Goal: Task Accomplishment & Management: Manage account settings

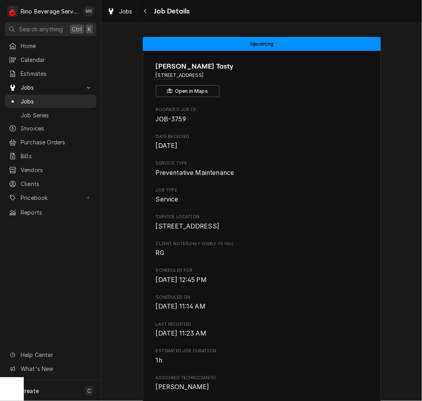
scroll to position [381, 0]
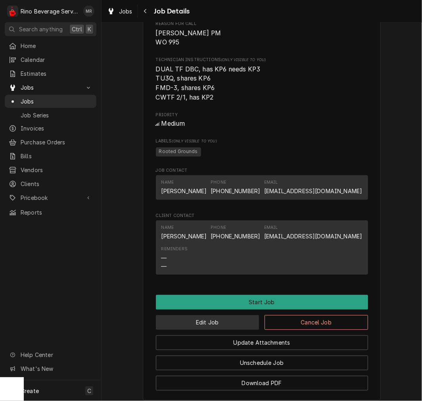
click at [220, 330] on button "Edit Job" at bounding box center [208, 323] width 104 height 15
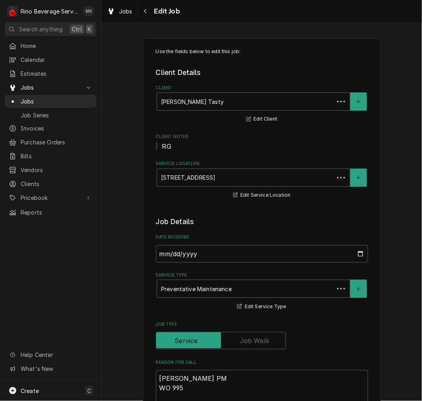
type textarea "x"
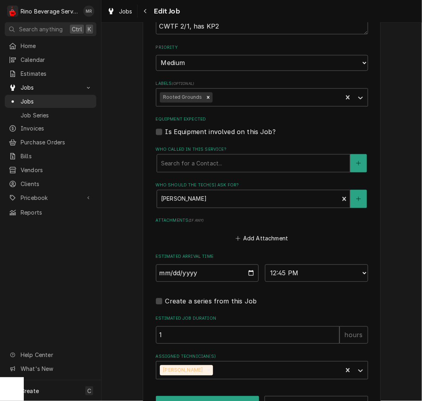
scroll to position [438, 0]
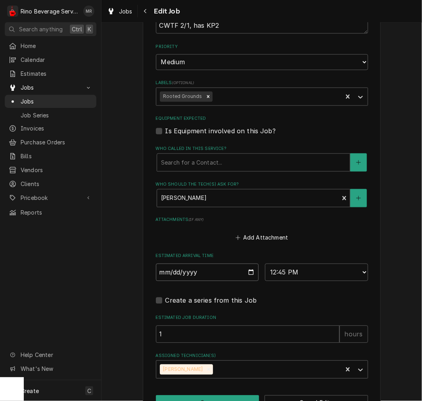
click at [240, 273] on input "[DATE]" at bounding box center [207, 272] width 103 height 17
click at [246, 275] on input "[DATE]" at bounding box center [207, 272] width 103 height 17
click at [148, 11] on div "Navigate back" at bounding box center [146, 11] width 8 height 8
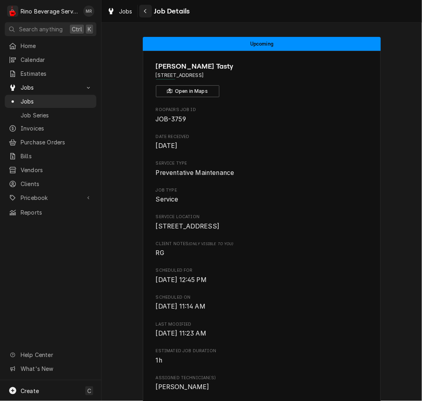
click at [149, 8] on div "Navigate back" at bounding box center [146, 11] width 8 height 8
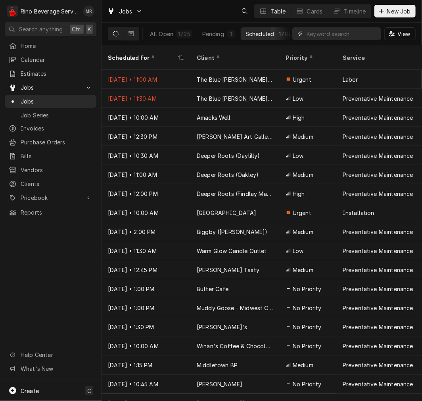
click at [359, 36] on input "Dynamic Content Wrapper" at bounding box center [342, 33] width 71 height 13
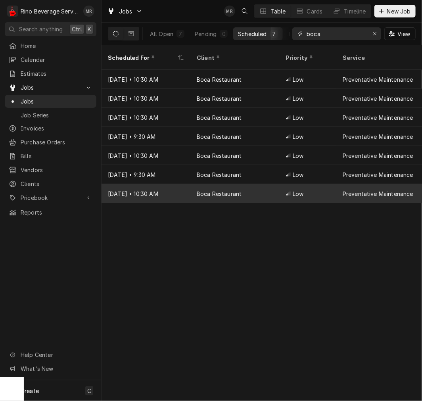
type input "boca"
click at [243, 191] on div "Boca Restaurant" at bounding box center [234, 193] width 89 height 19
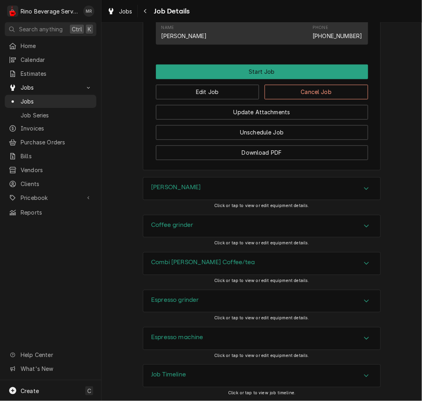
scroll to position [457, 0]
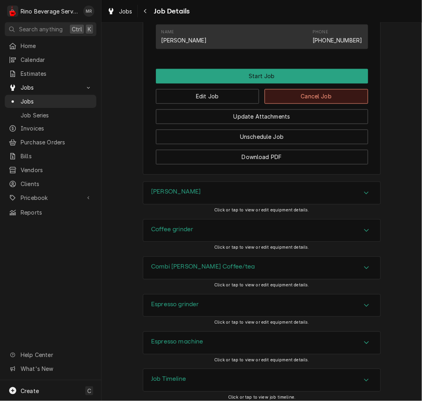
click at [325, 104] on button "Cancel Job" at bounding box center [317, 96] width 104 height 15
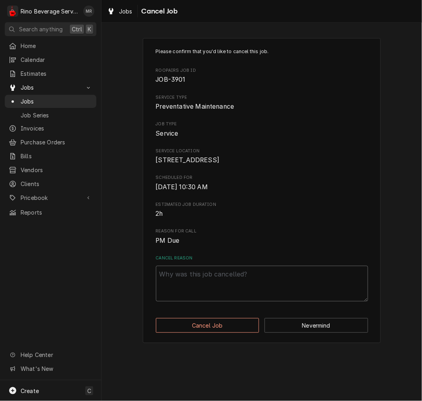
click at [189, 288] on textarea "Cancel Reason" at bounding box center [262, 284] width 212 height 36
click at [253, 298] on textarea "Cancel Reason" at bounding box center [262, 284] width 212 height 36
type textarea "x"
type textarea "c"
type textarea "x"
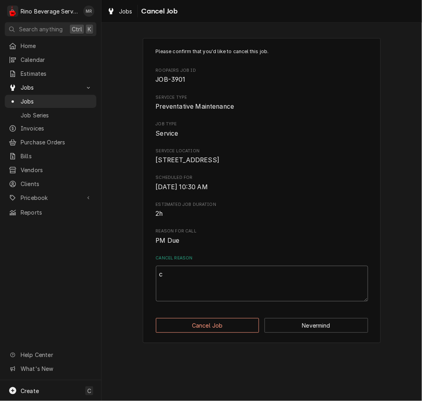
type textarea "ca"
type textarea "x"
type textarea "can"
type textarea "x"
type textarea "canc"
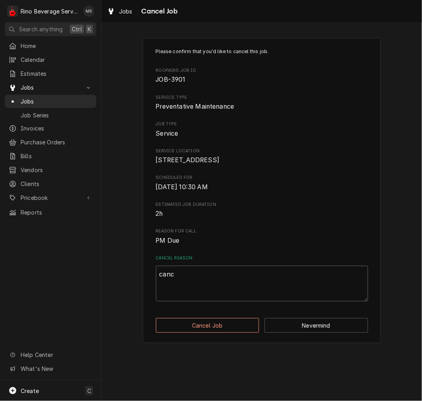
type textarea "x"
type textarea "cance"
type textarea "x"
type textarea "cancel"
type textarea "x"
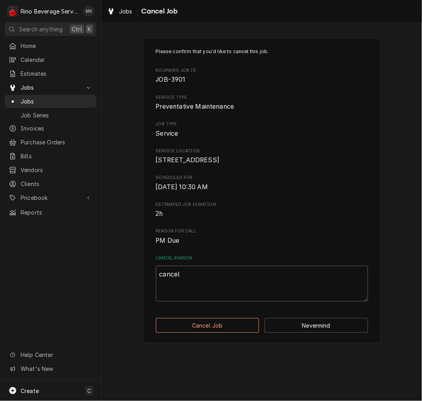
type textarea "cancell"
type textarea "x"
type textarea "cancelle"
type textarea "x"
type textarea "cancelled"
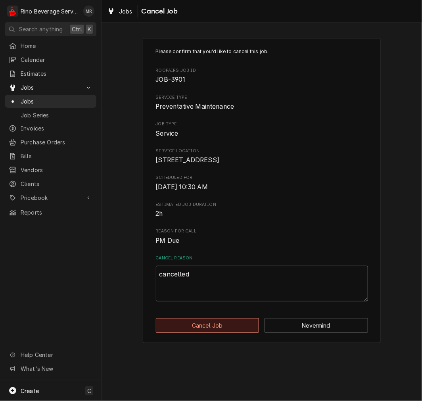
click at [229, 329] on button "Cancel Job" at bounding box center [208, 325] width 104 height 15
type textarea "x"
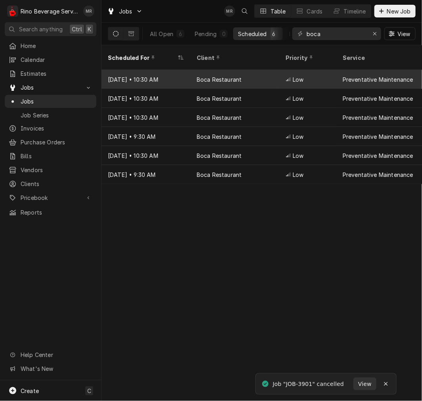
click at [235, 75] on div "Boca Restaurant" at bounding box center [219, 79] width 45 height 8
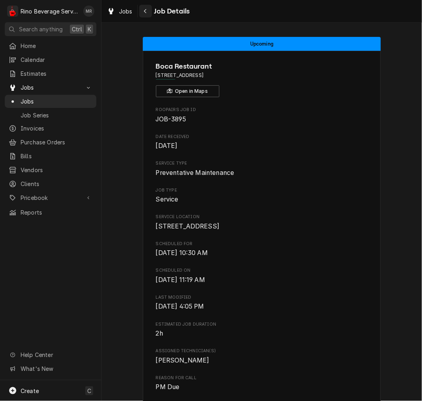
click at [145, 11] on icon "Navigate back" at bounding box center [146, 11] width 4 height 6
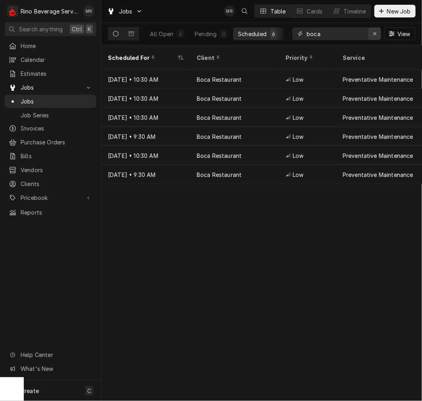
click at [371, 32] on div "Erase input" at bounding box center [375, 34] width 8 height 8
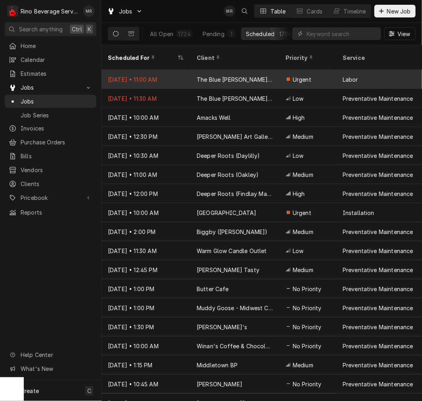
click at [251, 73] on div "The Blue [PERSON_NAME] Cafe" at bounding box center [234, 79] width 89 height 19
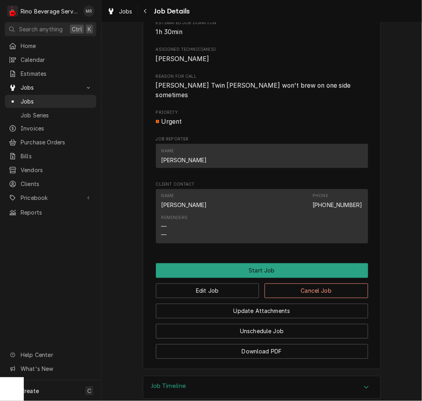
scroll to position [303, 0]
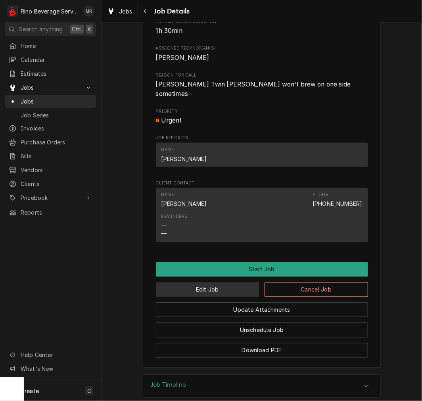
click at [237, 293] on button "Edit Job" at bounding box center [208, 290] width 104 height 15
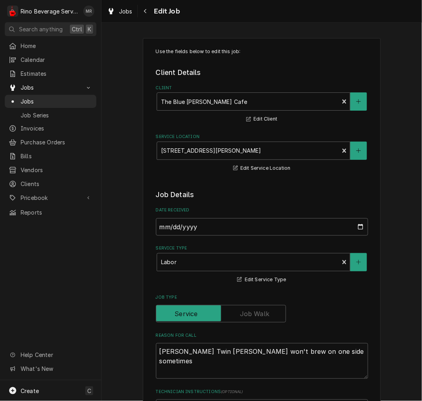
type textarea "x"
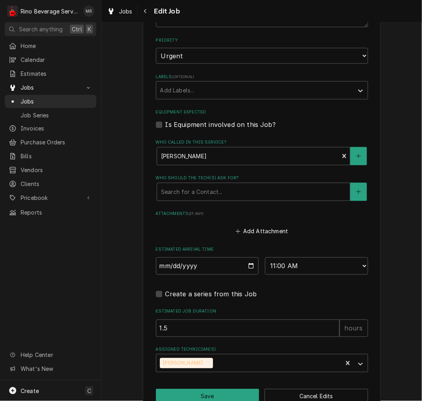
scroll to position [406, 0]
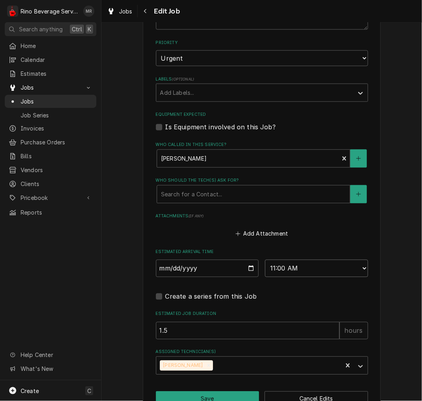
click at [302, 266] on select "AM / PM 6:00 AM 6:15 AM 6:30 AM 6:45 AM 7:00 AM 7:15 AM 7:30 AM 7:45 AM 8:00 AM…" at bounding box center [316, 268] width 103 height 17
select select "14:00:00"
click at [265, 260] on select "AM / PM 6:00 AM 6:15 AM 6:30 AM 6:45 AM 7:00 AM 7:15 AM 7:30 AM 7:45 AM 8:00 AM…" at bounding box center [316, 268] width 103 height 17
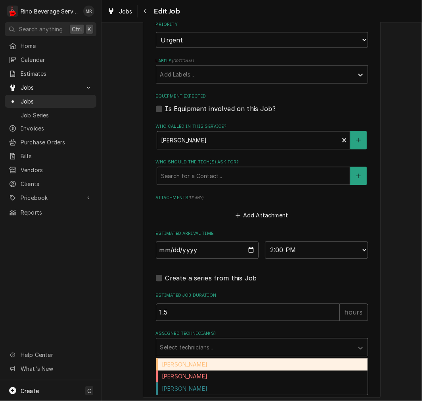
scroll to position [427, 0]
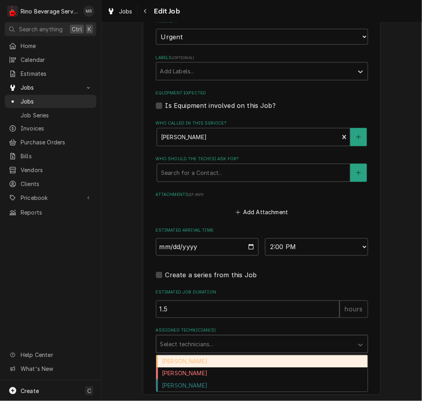
click at [201, 387] on div "[PERSON_NAME]" at bounding box center [262, 386] width 212 height 12
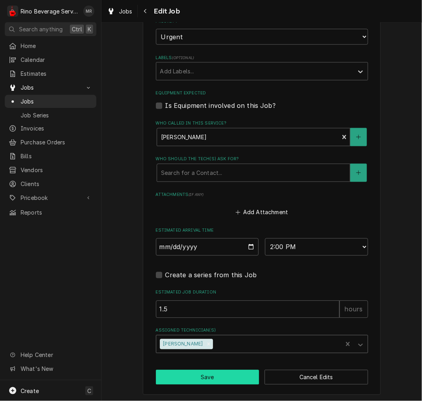
click at [211, 383] on button "Save" at bounding box center [208, 377] width 104 height 15
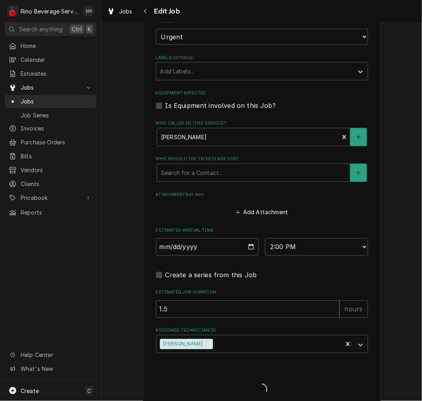
type textarea "x"
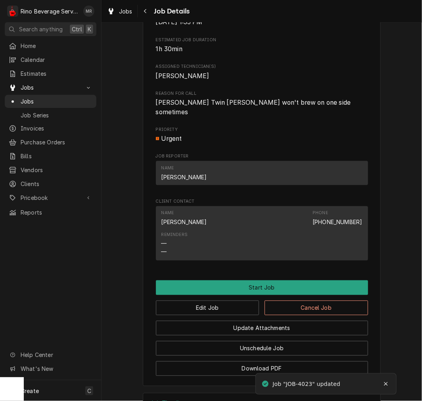
scroll to position [289, 0]
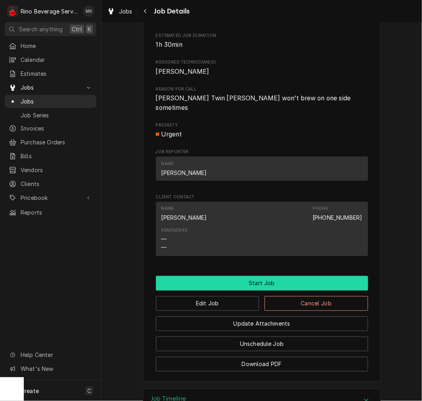
click at [286, 286] on button "Start Job" at bounding box center [262, 283] width 212 height 15
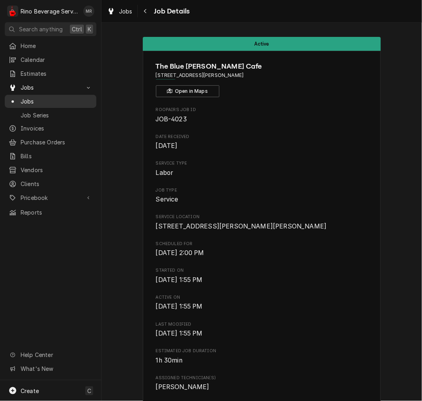
click at [35, 98] on span "Jobs" at bounding box center [57, 101] width 72 height 8
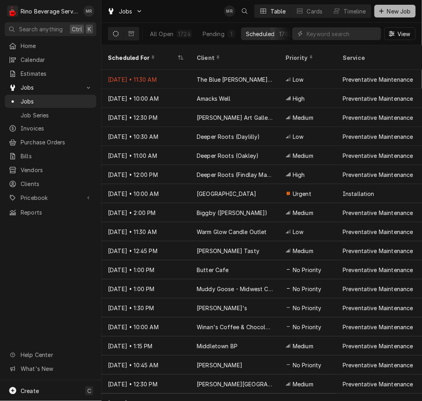
click at [396, 13] on span "New Job" at bounding box center [399, 11] width 27 height 8
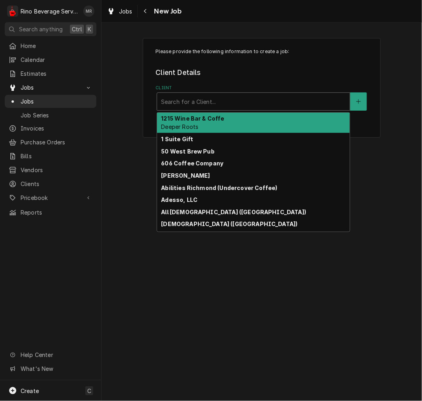
click at [244, 101] on div "Client" at bounding box center [253, 101] width 185 height 14
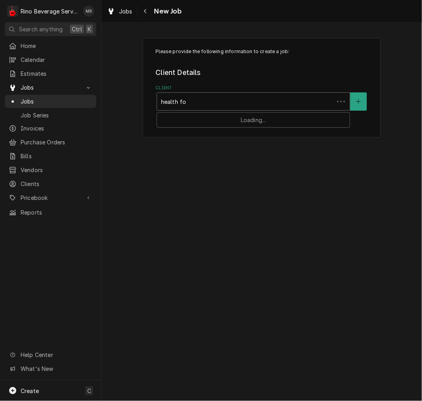
type input "health foo"
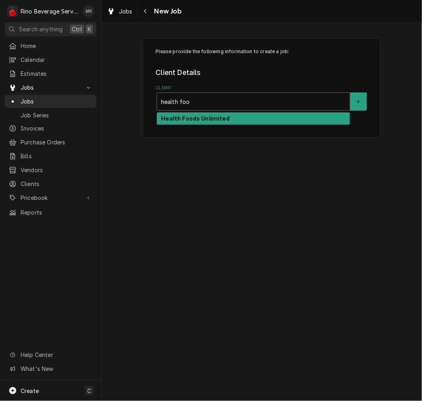
click at [227, 119] on div "Health Foods Unlimited" at bounding box center [253, 119] width 193 height 12
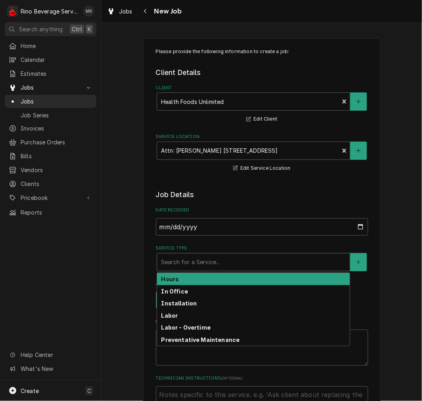
click at [187, 268] on div "Service Type" at bounding box center [253, 262] width 185 height 14
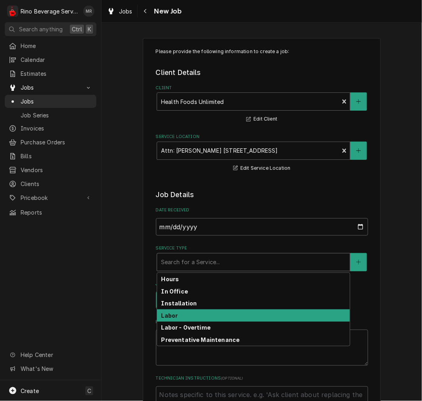
click at [181, 319] on div "Labor" at bounding box center [253, 316] width 193 height 12
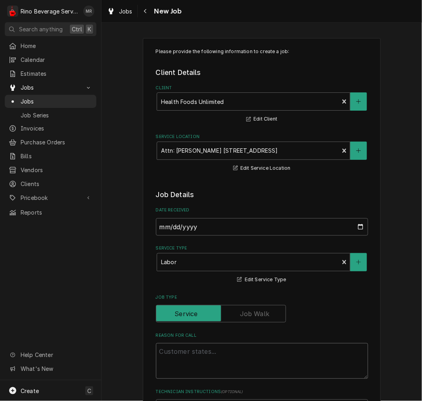
click at [173, 354] on textarea "Reason For Call" at bounding box center [262, 361] width 212 height 36
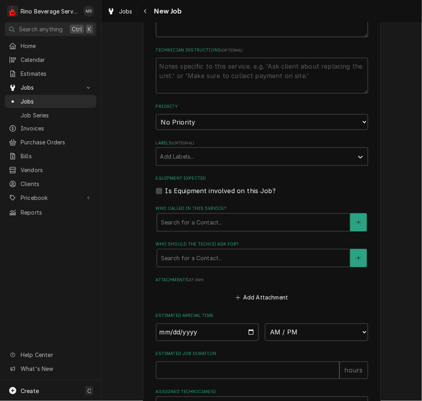
scroll to position [423, 0]
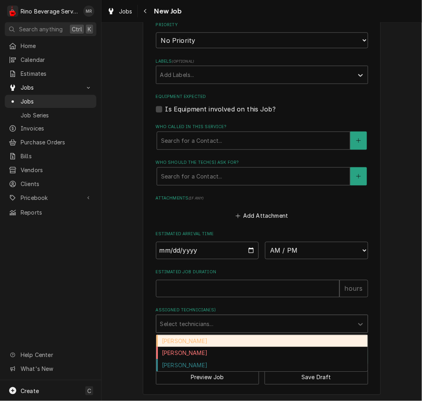
click at [187, 350] on div "Dane Vagedes" at bounding box center [262, 353] width 212 height 12
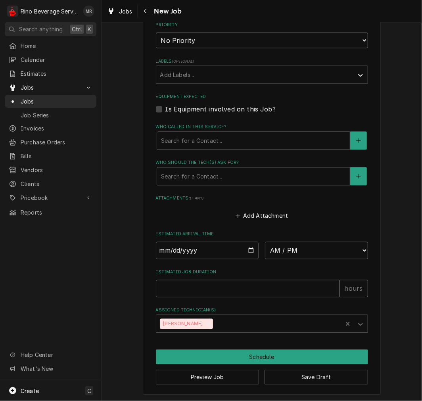
type textarea "x"
click at [248, 248] on input "Date" at bounding box center [207, 250] width 103 height 17
click at [306, 247] on select "AM / PM 6:00 AM 6:15 AM 6:30 AM 6:45 AM 7:00 AM 7:15 AM 7:30 AM 7:45 AM 8:00 AM…" at bounding box center [316, 250] width 103 height 17
select select "14:45:00"
click at [265, 242] on select "AM / PM 6:00 AM 6:15 AM 6:30 AM 6:45 AM 7:00 AM 7:15 AM 7:30 AM 7:45 AM 8:00 AM…" at bounding box center [316, 250] width 103 height 17
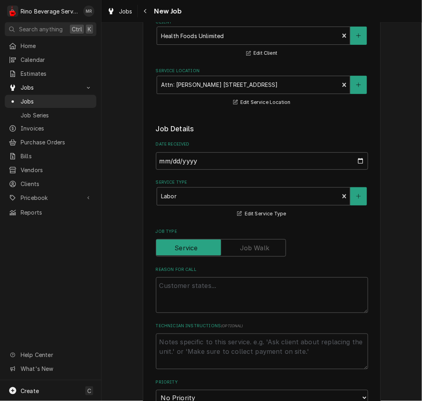
scroll to position [52, 0]
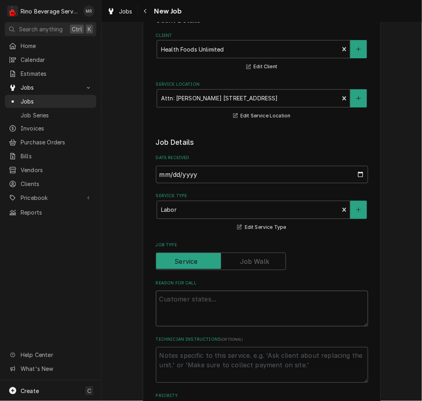
click at [201, 307] on textarea "Reason For Call" at bounding box center [262, 309] width 212 height 36
click at [198, 296] on textarea "Reason For Call" at bounding box center [262, 309] width 212 height 36
type textarea "x"
type textarea "B"
type textarea "x"
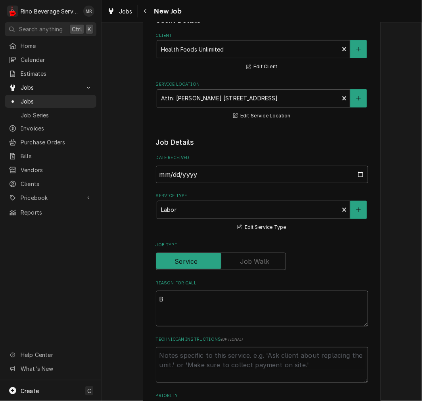
type textarea "Br"
type textarea "x"
type textarea "Bre"
type textarea "x"
type textarea "Brew"
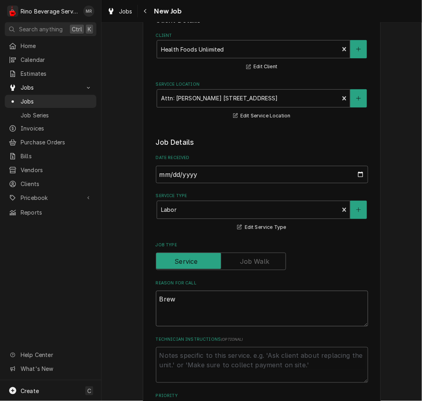
type textarea "x"
type textarea "Brewe"
type textarea "x"
type textarea "[PERSON_NAME]"
type textarea "x"
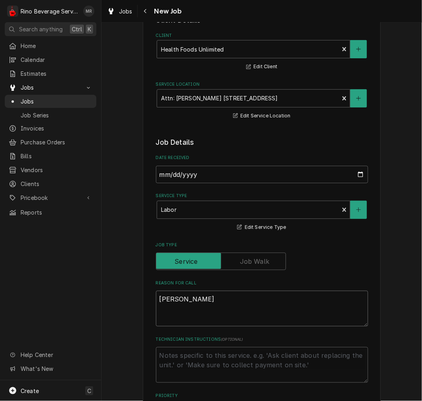
type textarea "[PERSON_NAME]"
type textarea "x"
type textarea "Brewer c"
type textarea "x"
type textarea "Brewer co"
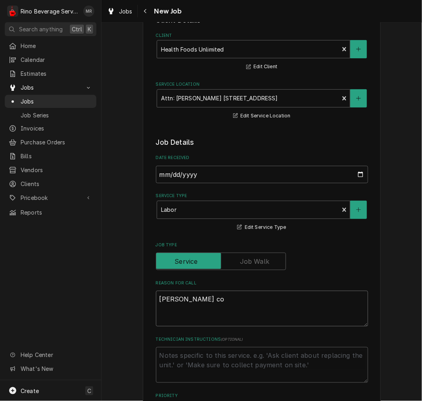
type textarea "x"
type textarea "Brewer c"
type textarea "x"
type textarea "[PERSON_NAME]"
type textarea "x"
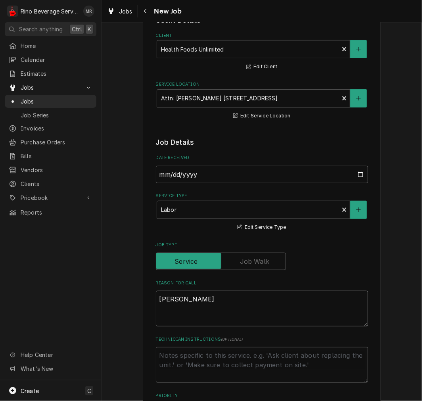
type textarea "[PERSON_NAME]"
type textarea "x"
type textarea "[PERSON_NAME]"
type textarea "x"
type textarea "Brewer -"
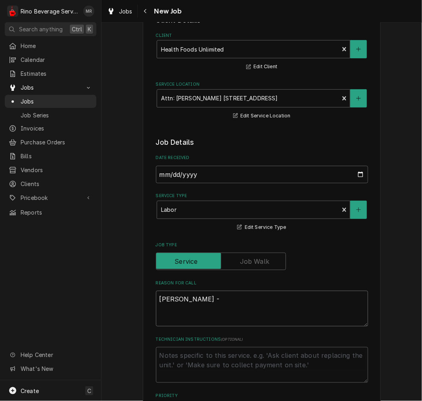
type textarea "x"
type textarea "Brewer - co"
type textarea "x"
type textarea "Brewer - cof"
type textarea "x"
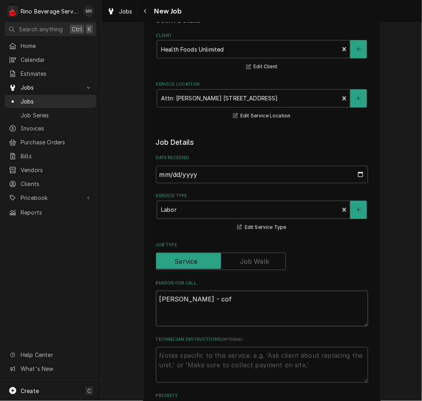
type textarea "Brewer - coff"
type textarea "x"
type textarea "Brewer - coffe"
type textarea "x"
type textarea "Brewer - coffee"
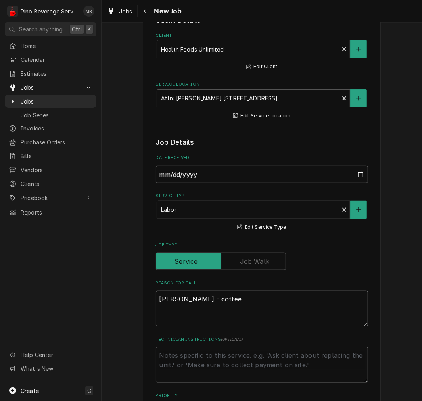
type textarea "x"
type textarea "Brewer - coffee b"
type textarea "x"
type textarea "Brewer - coffee be"
type textarea "x"
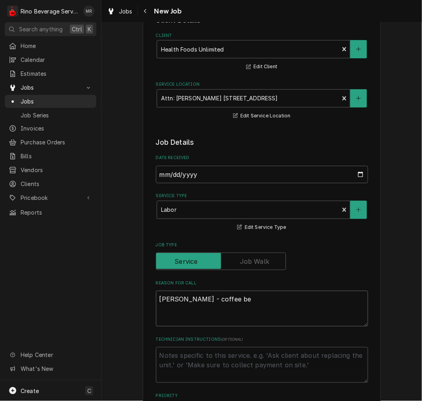
type textarea "Brewer - coffee bea"
type textarea "x"
type textarea "Brewer - coffee bean"
type textarea "x"
type textarea "Brewer - coffee beans"
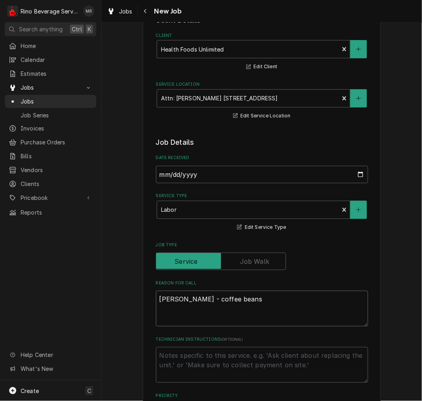
type textarea "x"
type textarea "Brewer - coffee beans"
type textarea "x"
type textarea "Brewer - coffee beans a"
type textarea "x"
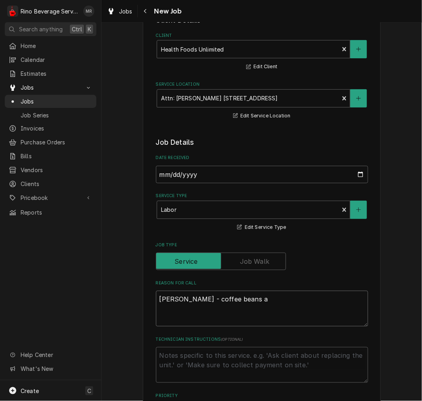
type textarea "Brewer - coffee beans ar"
type textarea "x"
type textarea "Brewer - coffee beans are"
type textarea "x"
type textarea "Brewer - coffee beans are"
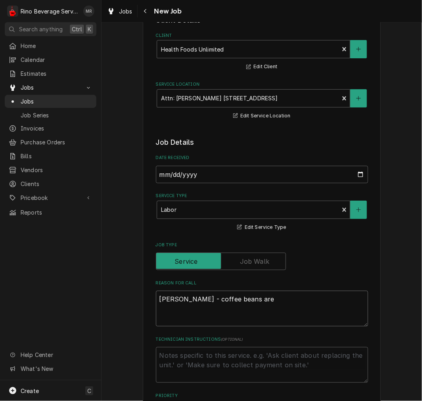
type textarea "x"
type textarea "Brewer - coffee beans are e"
type textarea "x"
type textarea "Brewer - coffee beans are ex"
type textarea "x"
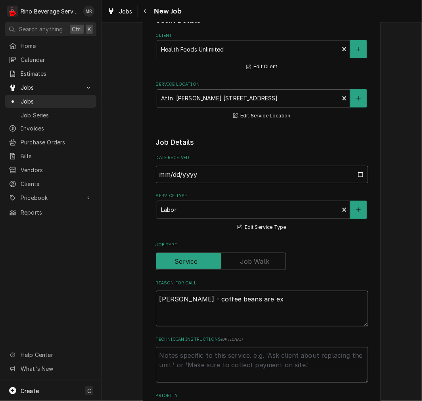
type textarea "Brewer - coffee beans are exp"
type textarea "x"
type textarea "Brewer - coffee beans are expl"
type textarea "x"
type textarea "Brewer - coffee beans are explo"
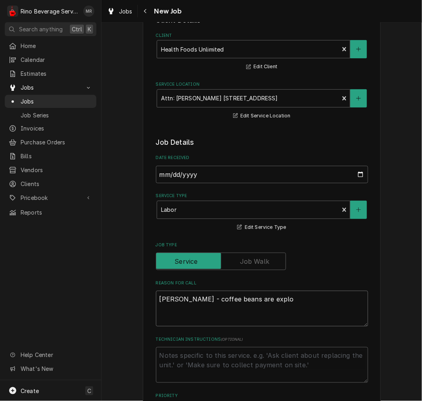
type textarea "x"
type textarea "Brewer - coffee beans are explod"
type textarea "x"
type textarea "Brewer - coffee beans are explode"
type textarea "x"
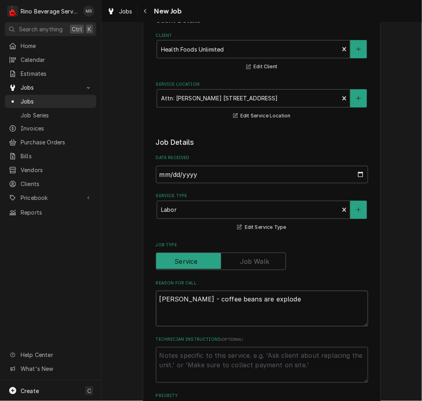
type textarea "Brewer - coffee beans are exploded"
type textarea "x"
type textarea "Brewer - coffee beans are exploded,"
type textarea "x"
type textarea "Brewer - coffee beans are exploded,"
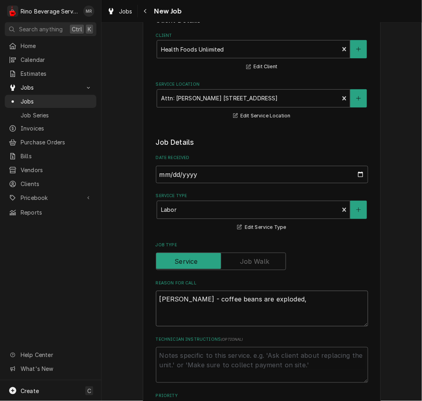
type textarea "x"
type textarea "Brewer - coffee beans are exploded, th"
type textarea "x"
type textarea "Brewer - coffee beans are exploded, the"
type textarea "x"
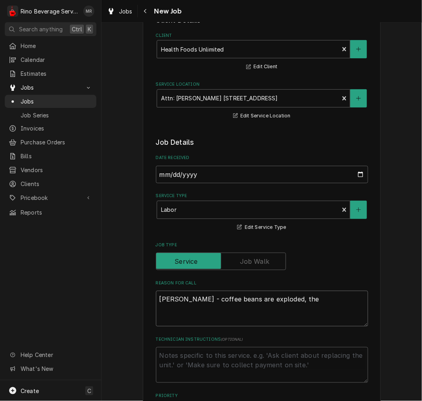
type textarea "Brewer - coffee beans are exploded, the"
type textarea "x"
type textarea "Brewer - coffee beans are exploded, the f"
type textarea "x"
type textarea "Brewer - coffee beans are exploded, the"
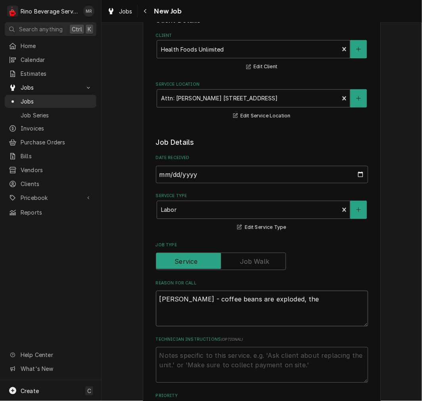
type textarea "x"
type textarea "Brewer - coffee beans are exploded, the f"
type textarea "x"
type textarea "Brewer - coffee beans are exploded, the fla"
type textarea "x"
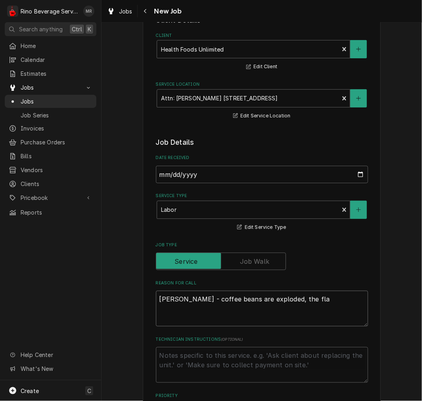
type textarea "Brewer - coffee beans are exploded, the flav"
type textarea "x"
type textarea "Brewer - coffee beans are exploded, the flavo"
type textarea "x"
type textarea "Brewer - coffee beans are exploded, the flavor"
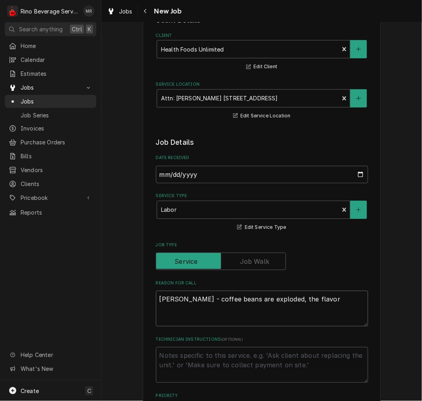
type textarea "x"
type textarea "Brewer - coffee beans are exploded, the flavor i"
type textarea "x"
type textarea "Brewer - coffee beans are exploded, the flavor is"
type textarea "x"
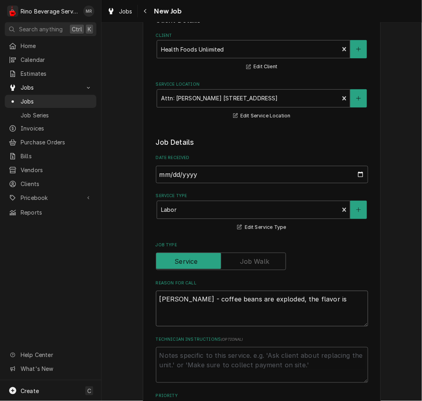
type textarea "Brewer - coffee beans are exploded, the flavor is o"
type textarea "x"
type textarea "Brewer - coffee beans are exploded, the flavor is of"
type textarea "x"
type textarea "Brewer - coffee beans are exploded, the flavor is off"
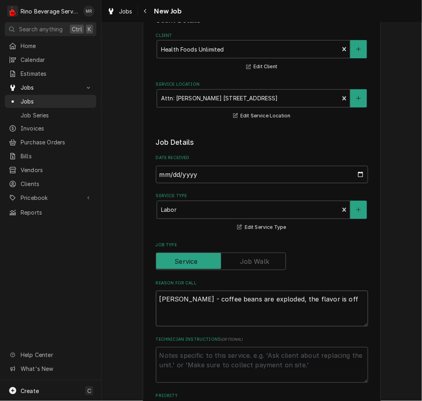
type textarea "x"
type textarea "Brewer - coffee beans are exploded, the flavor is off,"
type textarea "x"
type textarea "Brewer - coffee beans are exploded, the flavor is off,"
type textarea "x"
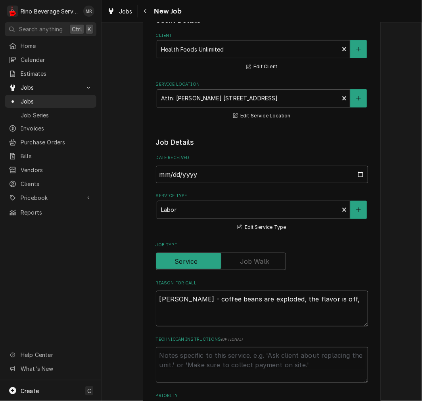
type textarea "Brewer - coffee beans are exploded, the flavor is off,"
type textarea "x"
type textarea "Brewer - coffee beans are exploded, the flavor is off"
type textarea "x"
type textarea "Brewer - coffee beans are exploded, the flavor is off"
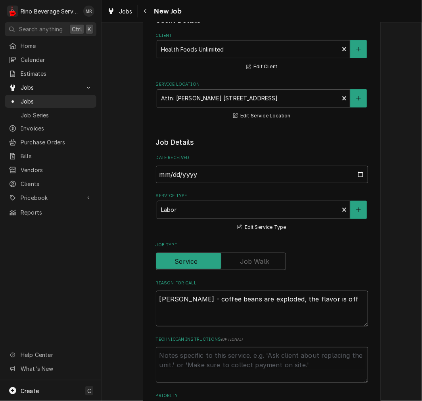
type textarea "x"
type textarea "Brewer - coffee beans are exploded, the flavor is off -"
type textarea "x"
type textarea "Brewer - coffee beans are exploded, the flavor is off -"
type textarea "x"
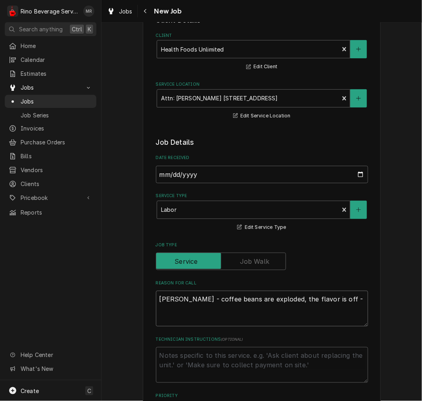
type textarea "Brewer - coffee beans are exploded, the flavor is off - c"
type textarea "x"
type textarea "Brewer - coffee beans are exploded, the flavor is off - cl"
type textarea "x"
type textarea "Brewer - coffee beans are exploded, the flavor is off - cle"
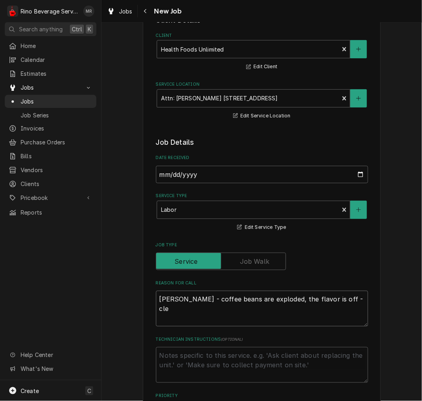
type textarea "x"
type textarea "Brewer - coffee beans are exploded, the flavor is off - clea"
type textarea "x"
type textarea "Brewer - coffee beans are exploded, the flavor is off - cle"
type textarea "x"
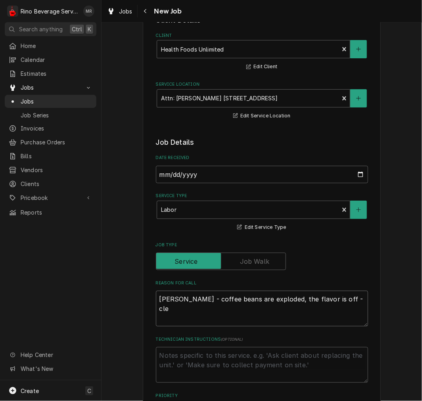
type textarea "Brewer - coffee beans are exploded, the flavor is off - cl"
type textarea "x"
type textarea "Brewer - coffee beans are exploded, the flavor is off - c"
type textarea "x"
type textarea "Brewer - coffee beans are exploded, the flavor is off -"
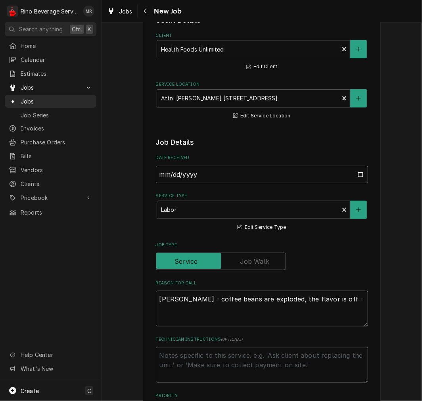
type textarea "x"
type textarea "Brewer - coffee beans are exploded, the flavor is off -"
type textarea "x"
type textarea "Brewer - coffee beans are exploded, the flavor is off"
type textarea "x"
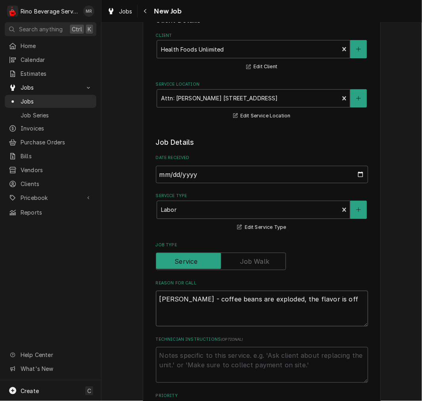
type textarea "Brewer - coffee beans are exploded, the flavor is off"
type textarea "x"
type textarea "Brewer - coffee beans are exploded, the flavor is off"
type textarea "x"
type textarea "Brewer - coffee beans are exploded, the flavor is off o"
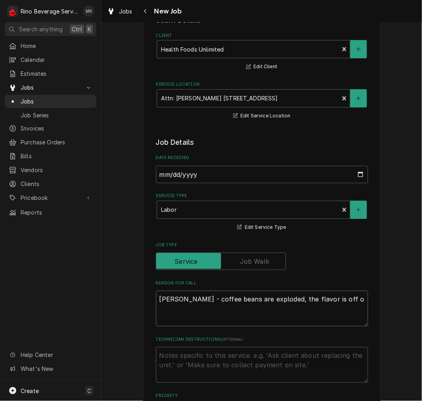
type textarea "x"
type textarea "Brewer - coffee beans are exploded, the flavor is off on"
type textarea "x"
type textarea "Brewer - coffee beans are exploded, the flavor is off on"
type textarea "x"
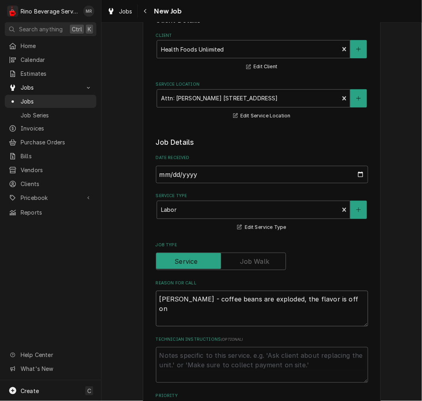
type textarea "Brewer - coffee beans are exploded, the flavor is off on e"
type textarea "x"
type textarea "Brewer - coffee beans are exploded, the flavor is off on esp"
type textarea "x"
type textarea "Brewer - coffee beans are exploded, the flavor is off on espr"
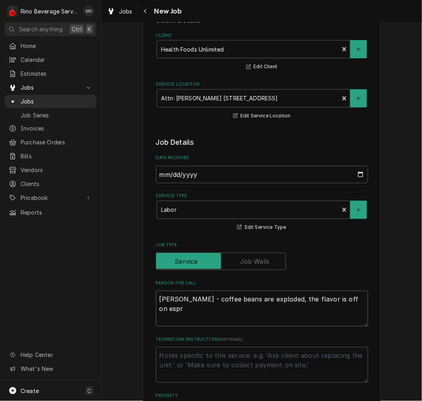
type textarea "x"
type textarea "Brewer - coffee beans are exploded, the flavor is off on espre"
type textarea "x"
type textarea "Brewer - coffee beans are exploded, the flavor is off on espres"
type textarea "x"
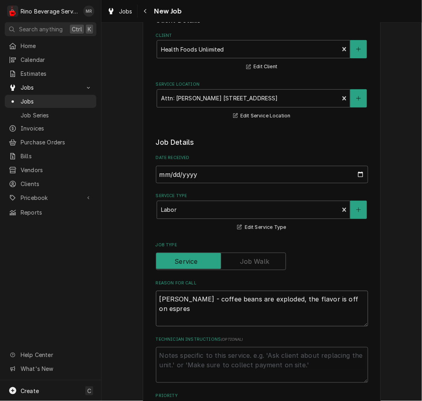
type textarea "Brewer - coffee beans are exploded, the flavor is off on espress"
type textarea "x"
type textarea "Brewer - coffee beans are exploded, the flavor is off on espresso"
type textarea "x"
type textarea "Brewer - coffee beans are exploded, the flavor is off on espresso"
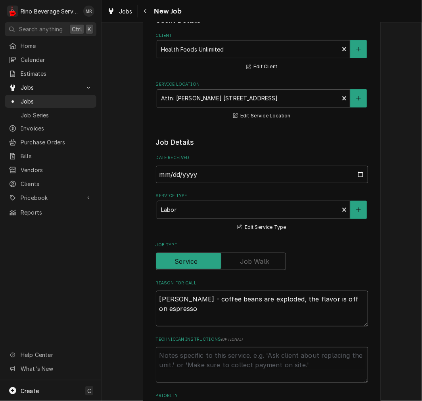
type textarea "x"
type textarea "Brewer - coffee beans are exploded, the flavor is off on espresso m"
type textarea "x"
type textarea "Brewer - coffee beans are exploded, the flavor is off on espresso ma"
type textarea "x"
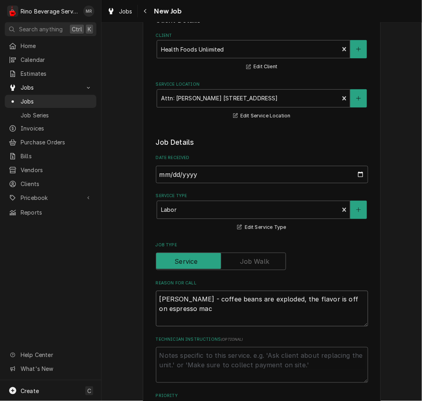
type textarea "Brewer - coffee beans are exploded, the flavor is off on espresso mach"
type textarea "x"
type textarea "Brewer - coffee beans are exploded, the flavor is off on espresso machi"
type textarea "x"
type textarea "Brewer - coffee beans are exploded, the flavor is off on espresso machin"
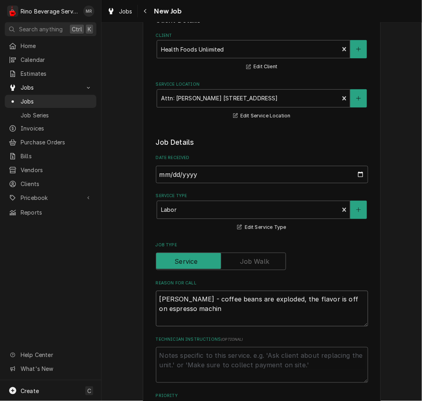
type textarea "x"
type textarea "Brewer - coffee beans are exploded, the flavor is off on espresso machine"
type textarea "x"
type textarea "Brewer - coffee beans are exploded, the flavor is off on espresso machine"
click at [271, 299] on textarea "Brewer - coffee beans are exploded, the flavor is off on espresso machine" at bounding box center [262, 309] width 212 height 36
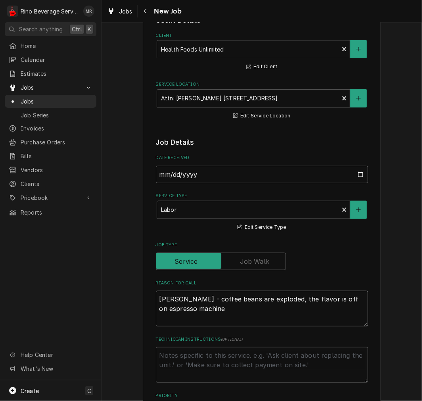
type textarea "x"
type textarea "Brewer - coffee beans are exploded, the flavor is off on espresso machine"
type textarea "x"
type textarea "Brewer - coffee beans are exploded, the flavor is off on espresso machine"
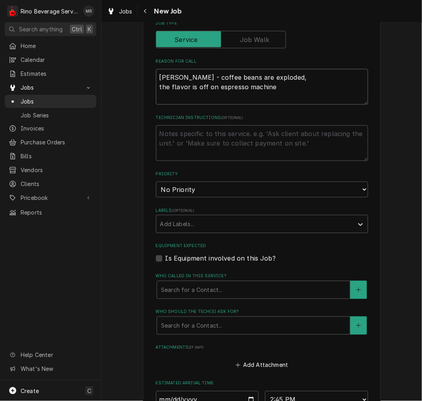
scroll to position [316, 0]
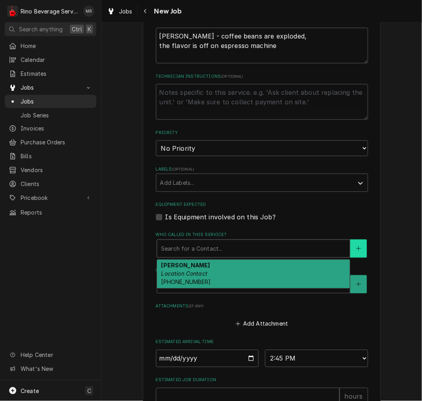
click at [363, 252] on button "Who called in this service?" at bounding box center [358, 249] width 17 height 18
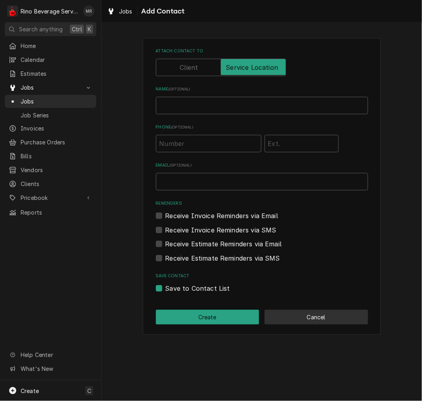
click at [314, 311] on button "Cancel" at bounding box center [317, 317] width 104 height 15
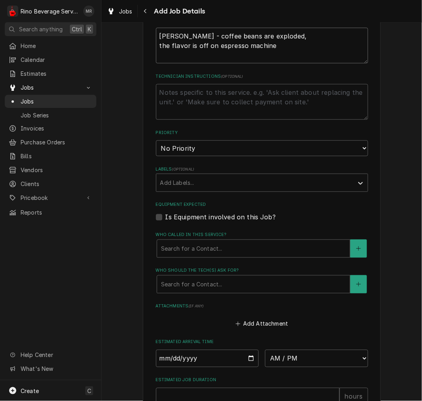
scroll to position [312, 0]
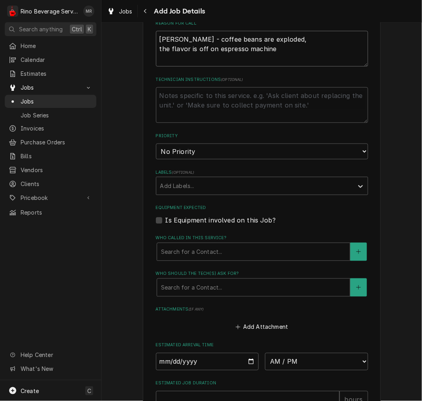
drag, startPoint x: 280, startPoint y: 47, endPoint x: 144, endPoint y: 31, distance: 137.1
click at [144, 31] on div "Please provide the following information to create a job: Client Details Client…" at bounding box center [262, 116] width 238 height 781
type textarea "x"
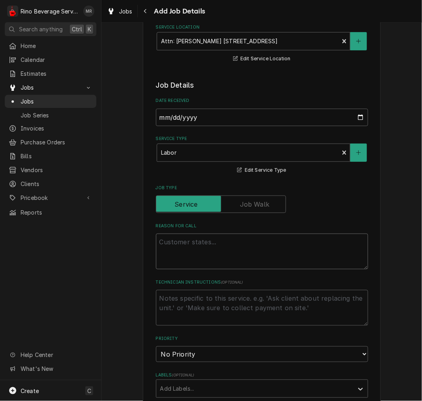
scroll to position [165, 0]
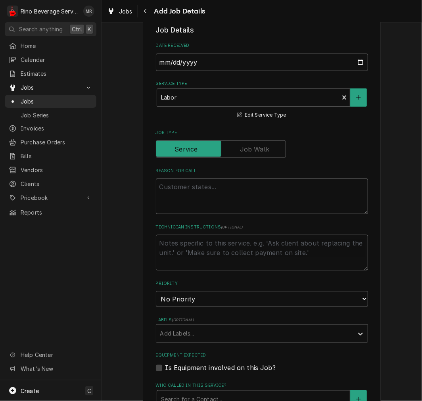
click at [228, 196] on textarea "Reason For Call" at bounding box center [262, 197] width 212 height 36
type textarea "x"
type textarea "B"
type textarea "x"
type textarea "Br"
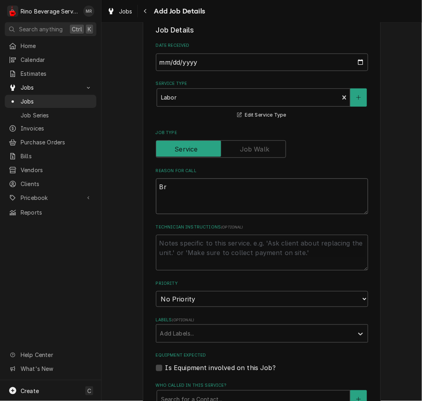
type textarea "x"
type textarea "Bre"
type textarea "x"
type textarea "Brew"
click at [201, 190] on textarea "Brewer - intermitly" at bounding box center [262, 197] width 212 height 36
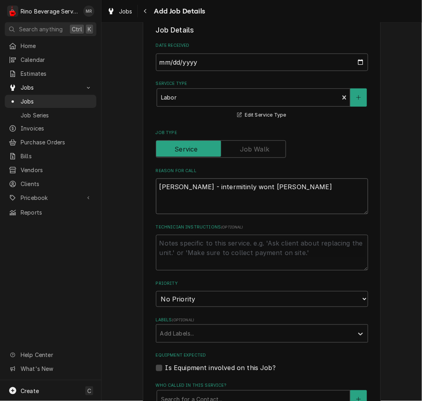
click at [202, 190] on textarea "Brewer - intermitinly wont brewer" at bounding box center [262, 197] width 212 height 36
click at [204, 298] on select "No Priority Urgent High Medium Low" at bounding box center [262, 299] width 212 height 16
click at [156, 291] on select "No Priority Urgent High Medium Low" at bounding box center [262, 299] width 212 height 16
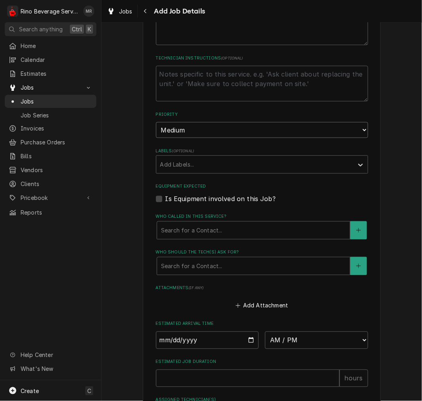
scroll to position [339, 0]
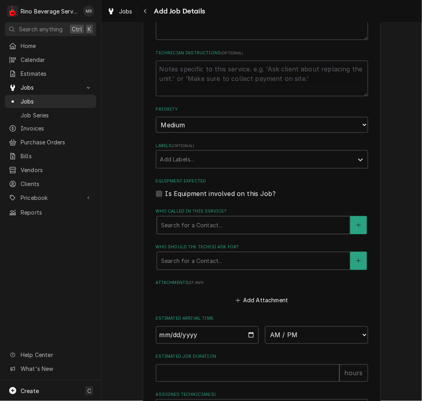
click at [243, 190] on label "Is Equipment involved on this Job?" at bounding box center [220, 194] width 110 height 10
click at [243, 190] on input "Equipment Expected" at bounding box center [271, 197] width 212 height 17
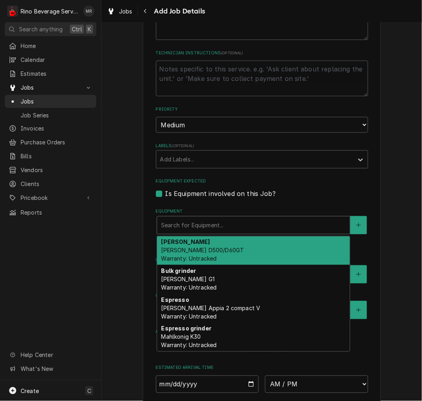
click at [269, 249] on div "Brewer Curtis D500/D60GT Warranty: Untracked" at bounding box center [253, 251] width 193 height 29
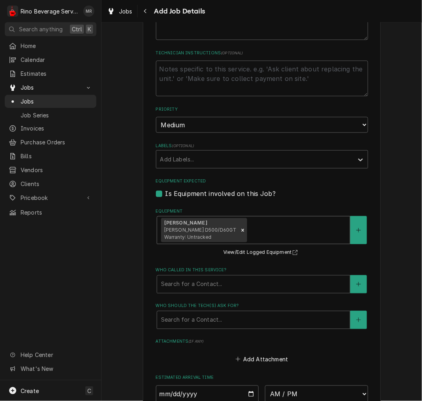
scroll to position [483, 0]
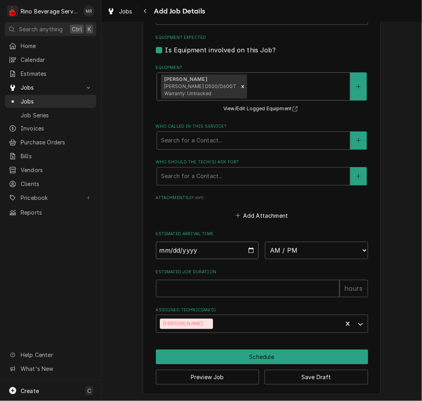
click at [249, 249] on input "Date" at bounding box center [207, 250] width 103 height 17
click at [304, 246] on select "AM / PM 6:00 AM 6:15 AM 6:30 AM 6:45 AM 7:00 AM 7:15 AM 7:30 AM 7:45 AM 8:00 AM…" at bounding box center [316, 250] width 103 height 17
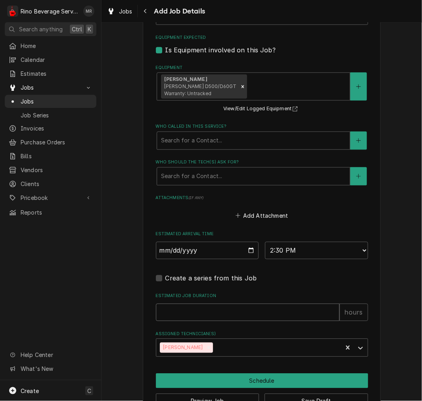
click at [241, 304] on input "Estimated Job Duration" at bounding box center [248, 312] width 184 height 17
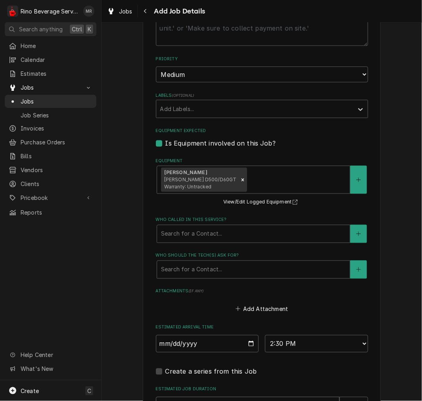
scroll to position [506, 0]
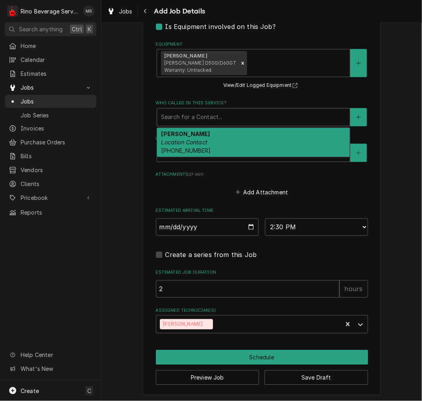
click at [277, 135] on div "Thom McDonald Location Contact (937) 901-6282" at bounding box center [253, 142] width 193 height 29
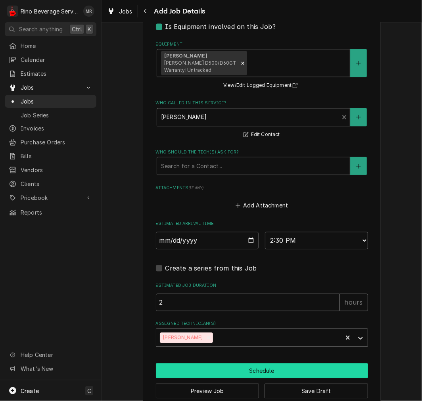
click at [295, 376] on button "Schedule" at bounding box center [262, 371] width 212 height 15
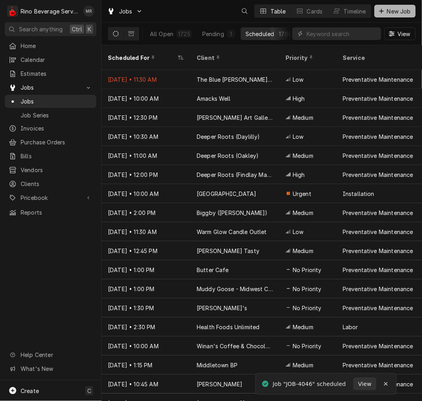
click at [403, 6] on button "New Job" at bounding box center [395, 11] width 41 height 13
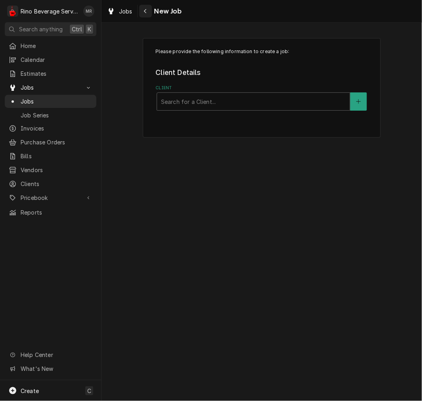
click at [144, 16] on button "Navigate back" at bounding box center [145, 11] width 13 height 13
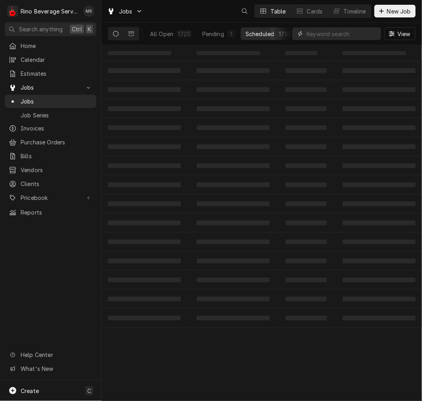
click at [330, 34] on input "Dynamic Content Wrapper" at bounding box center [342, 33] width 71 height 13
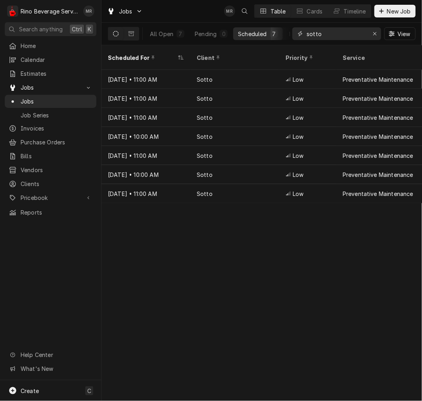
type input "sotto"
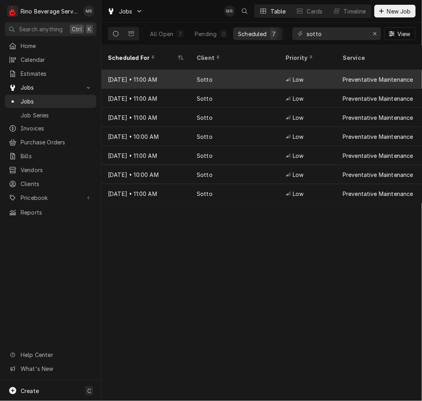
click at [262, 70] on div "Sotto" at bounding box center [234, 79] width 89 height 19
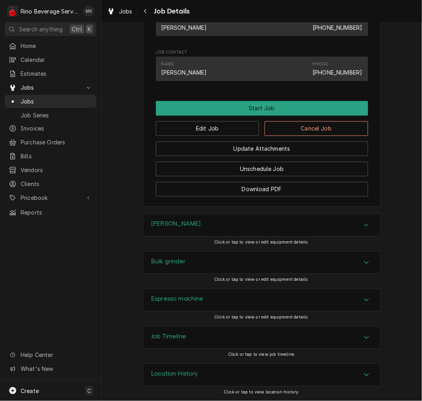
scroll to position [392, 0]
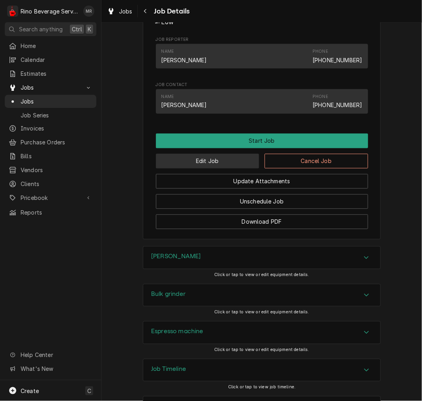
click at [215, 168] on button "Edit Job" at bounding box center [208, 161] width 104 height 15
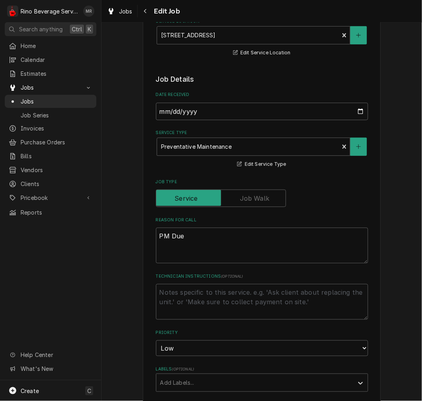
scroll to position [116, 0]
click at [257, 240] on textarea "PM Due" at bounding box center [262, 245] width 212 height 36
type textarea "x"
type textarea "PM Due,"
type textarea "x"
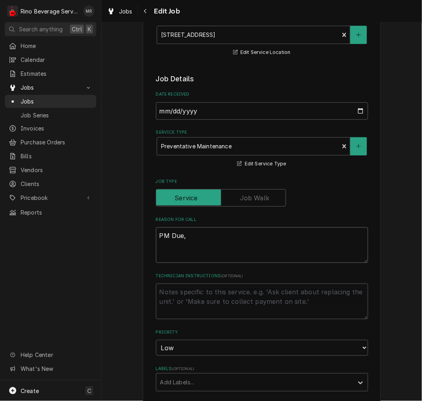
type textarea "PM Due,"
paste textarea "Brewer - coffee beans are exploded, the flavor is off on espresso machine"
type textarea "x"
type textarea "PM Due, [PERSON_NAME] - coffee beans are exploded, the flavor is off on espress…"
type textarea "x"
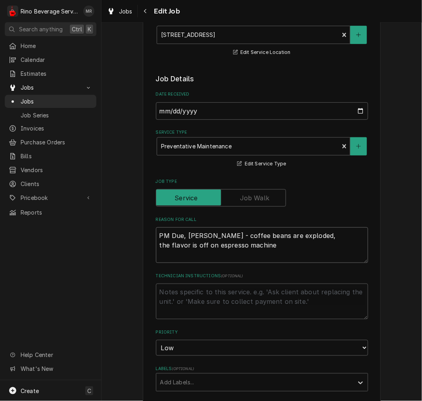
type textarea "PM Due, [PERSON_NAME] - coffee beans are exploded, the flavor is off on espress…"
type textarea "x"
type textarea "PM Due, Brewer - coffee beans are exploded, the flavor is off on espresso machi…"
type textarea "x"
type textarea "PM Due, Brewer - coffee beans are exploded, the flavor is off on espresso machi…"
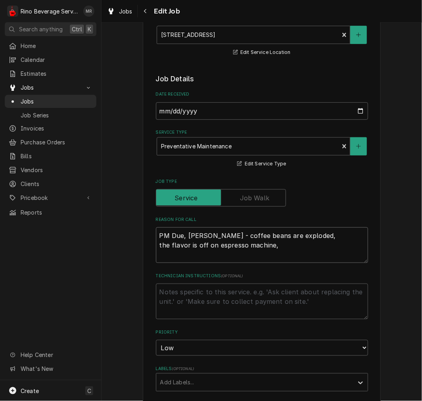
type textarea "x"
type textarea "PM Due, Brewer - coffee beans are exploded, the flavor is off on espresso machi…"
type textarea "x"
type textarea "PM Due, [PERSON_NAME] - coffee beans are exploded, the flavor is off on espress…"
type textarea "x"
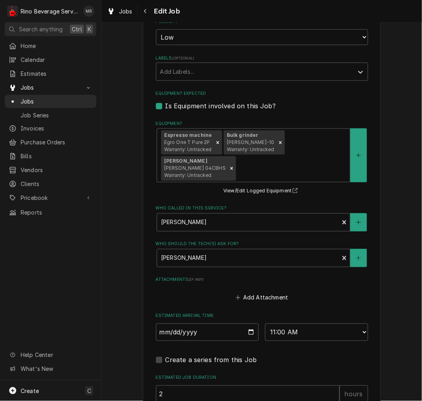
scroll to position [425, 0]
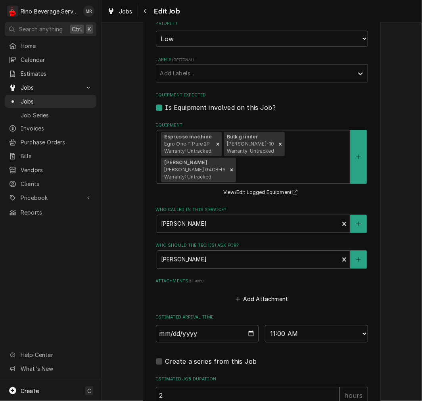
type textarea "PM Due, [PERSON_NAME] - coffee beans are exploded, the flavor is off on espress…"
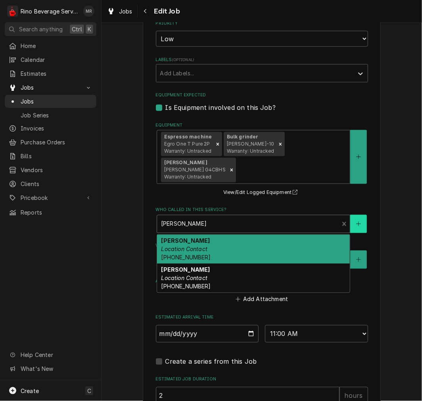
click at [354, 225] on button "Who called in this service?" at bounding box center [358, 224] width 17 height 18
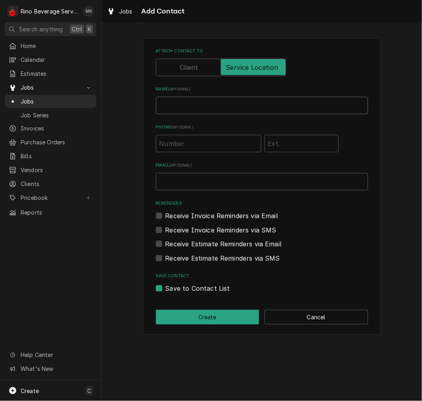
click at [186, 112] on input "Name ( optional )" at bounding box center [262, 105] width 212 height 17
type input "[PERSON_NAME]"
click at [185, 143] on input "Phone ( optional )" at bounding box center [209, 143] width 106 height 17
type input "[PHONE_NUMBER]"
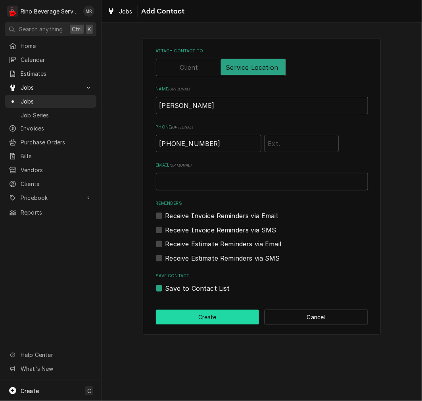
click at [209, 322] on button "Create" at bounding box center [208, 317] width 104 height 15
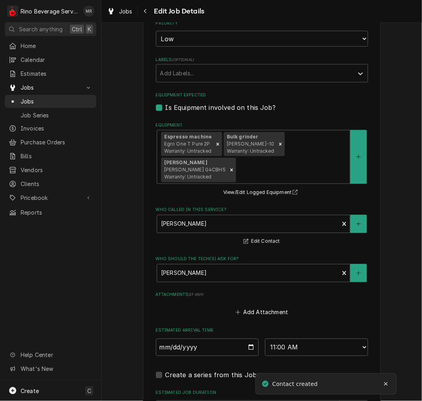
type textarea "x"
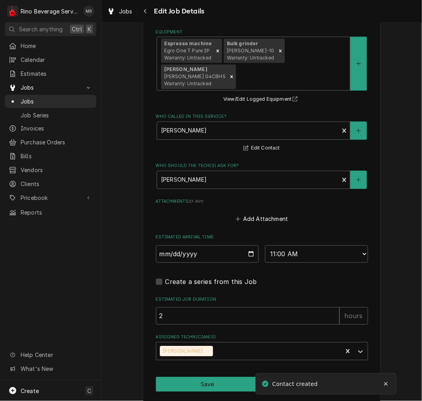
scroll to position [525, 0]
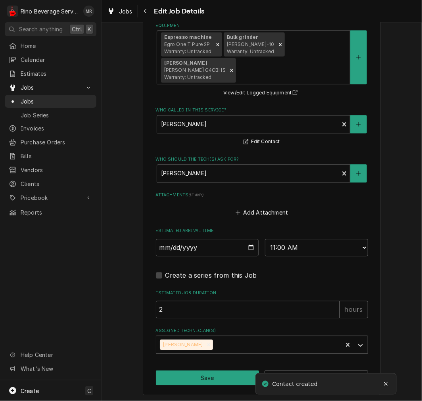
click at [245, 248] on input "2025-09-26" at bounding box center [207, 247] width 103 height 17
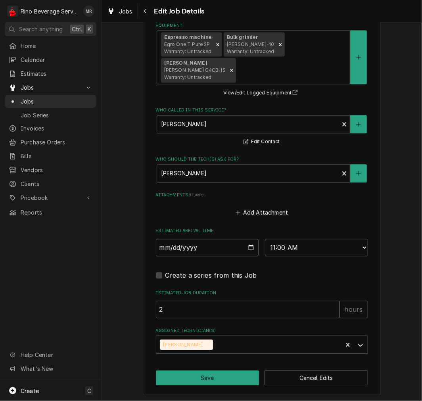
type input "2025-09-12"
click at [300, 248] on select "AM / PM 6:00 AM 6:15 AM 6:30 AM 6:45 AM 7:00 AM 7:15 AM 7:30 AM 7:45 AM 8:00 AM…" at bounding box center [316, 247] width 103 height 17
click at [208, 375] on button "Save" at bounding box center [208, 378] width 104 height 15
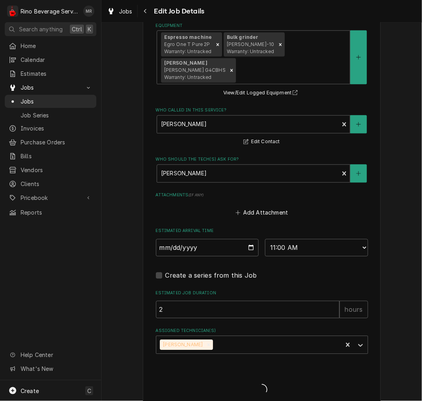
type textarea "x"
